Goal: Task Accomplishment & Management: Complete application form

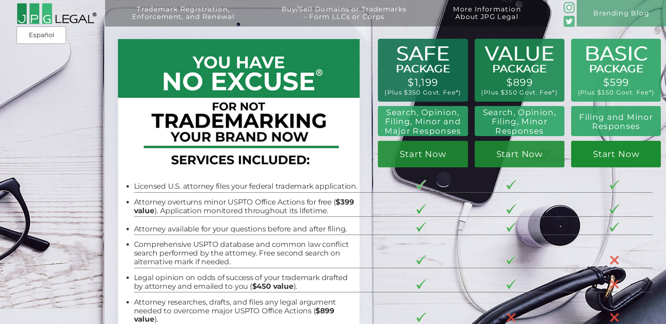
click at [607, 148] on link "Start Now" at bounding box center [617, 154] width 90 height 27
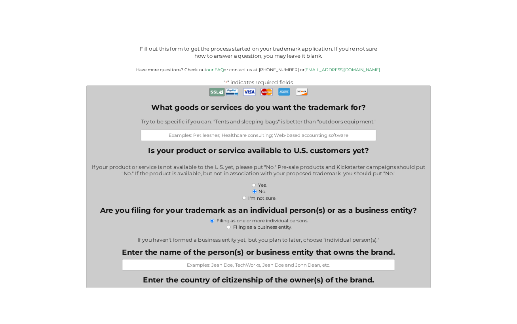
scroll to position [175, 0]
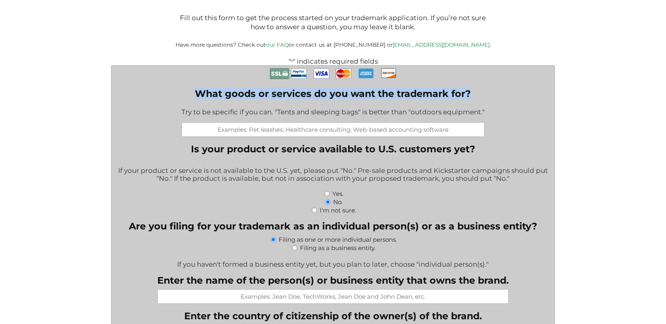
drag, startPoint x: 199, startPoint y: 95, endPoint x: 469, endPoint y: 97, distance: 270.6
click at [469, 97] on label "What goods or services do you want the trademark for?" at bounding box center [333, 93] width 303 height 11
copy label "What goods or services do you want the trademark for?"
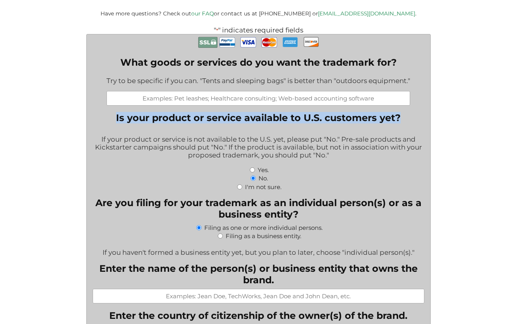
drag, startPoint x: 405, startPoint y: 113, endPoint x: 108, endPoint y: 108, distance: 296.7
click at [108, 112] on fieldset "Is your product or service available to U.S. customers yet? If your product or …" at bounding box center [258, 151] width 331 height 78
copy legend "Is your product or service available to U.S. customers yet?"
click at [252, 167] on input "Yes." at bounding box center [252, 169] width 5 height 5
radio input "true"
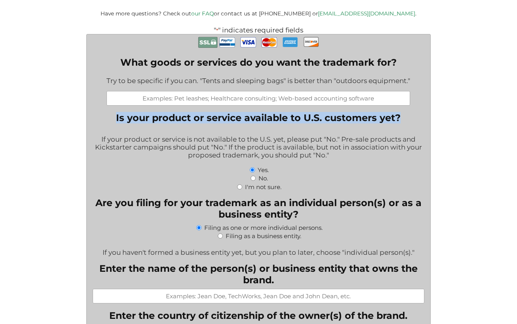
click at [254, 176] on input "No." at bounding box center [252, 178] width 5 height 5
radio input "true"
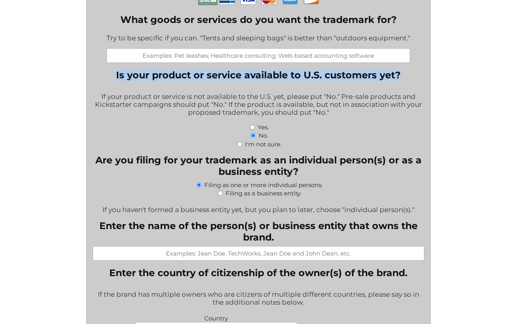
scroll to position [227, 0]
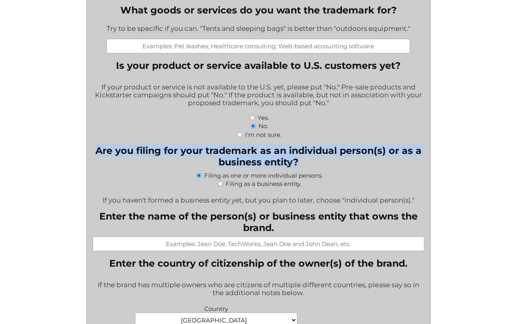
drag, startPoint x: 304, startPoint y: 151, endPoint x: 93, endPoint y: 146, distance: 211.3
click at [93, 146] on legend "Are you filing for your trademark as an individual person(s) or as a business e…" at bounding box center [258, 156] width 331 height 23
copy legend "Are you filing for your trademark as an individual person(s) or as a business e…"
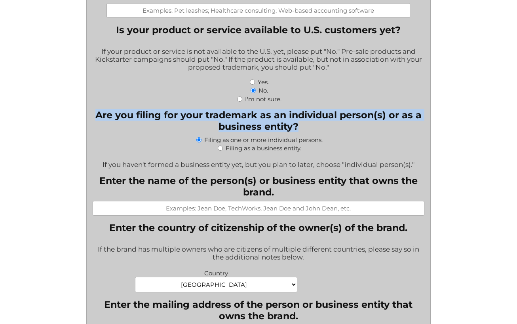
scroll to position [278, 0]
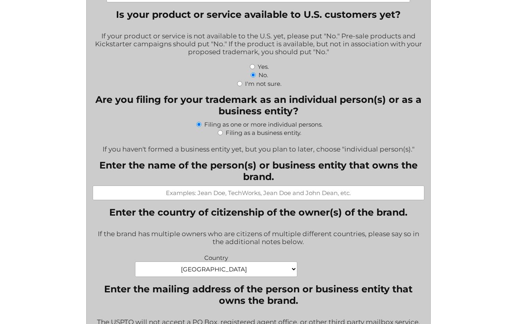
click at [225, 129] on label "Filing as a business entity." at bounding box center [263, 133] width 76 height 8
click at [223, 130] on input "Filing as a business entity." at bounding box center [220, 132] width 5 height 5
radio input "true"
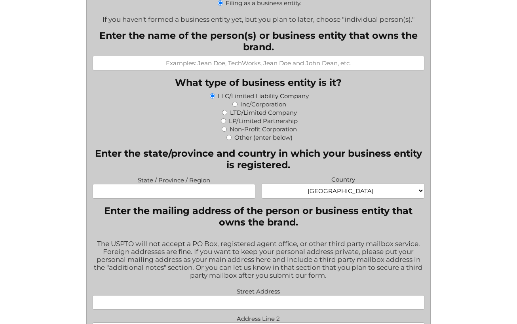
scroll to position [407, 0]
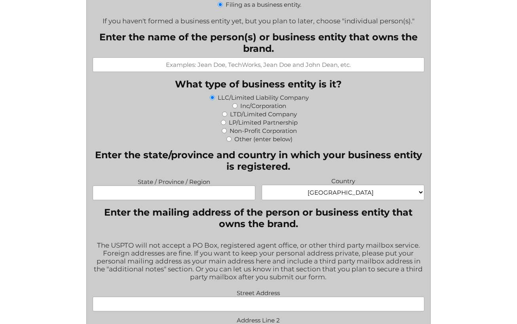
click at [186, 176] on label "State / Province / Region" at bounding box center [174, 180] width 163 height 9
click at [186, 186] on input "State / Province / Region" at bounding box center [174, 193] width 163 height 15
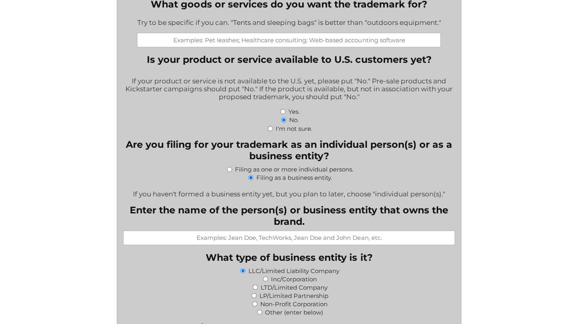
scroll to position [59, 0]
